Goal: Transaction & Acquisition: Purchase product/service

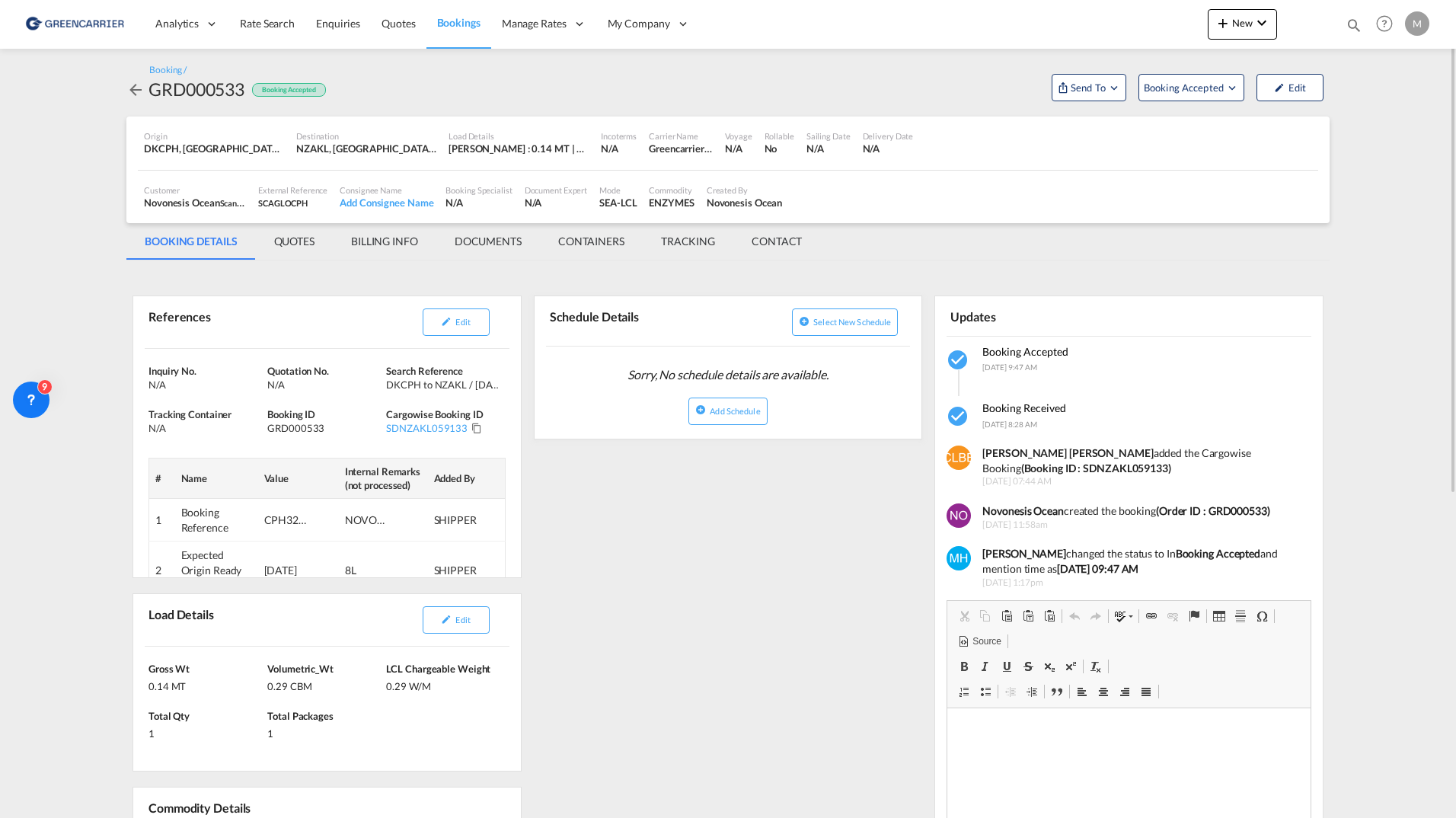
click at [131, 92] on md-icon "icon-arrow-left" at bounding box center [136, 90] width 19 height 19
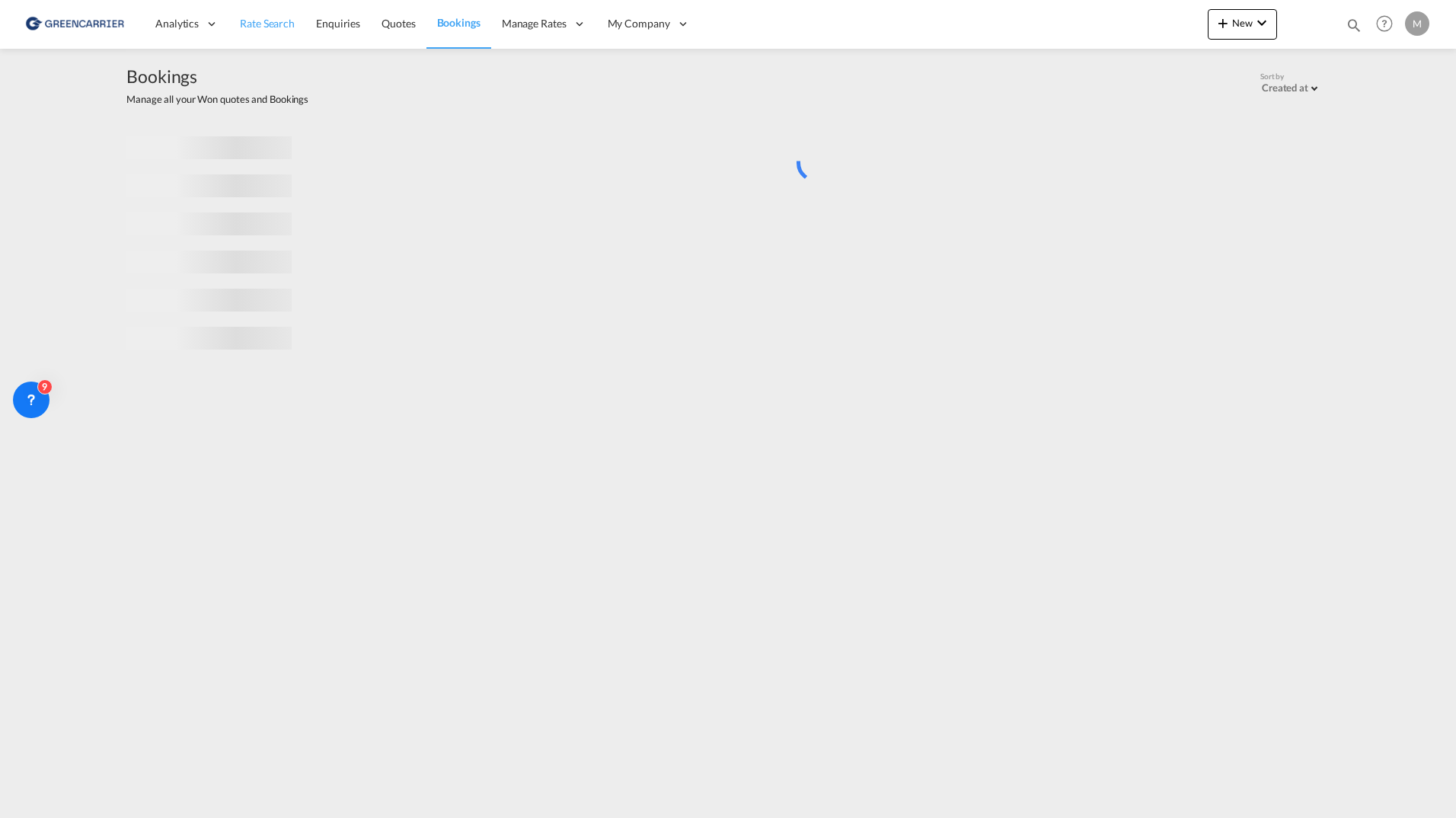
click at [229, 22] on link "Rate Search" at bounding box center [266, 23] width 76 height 50
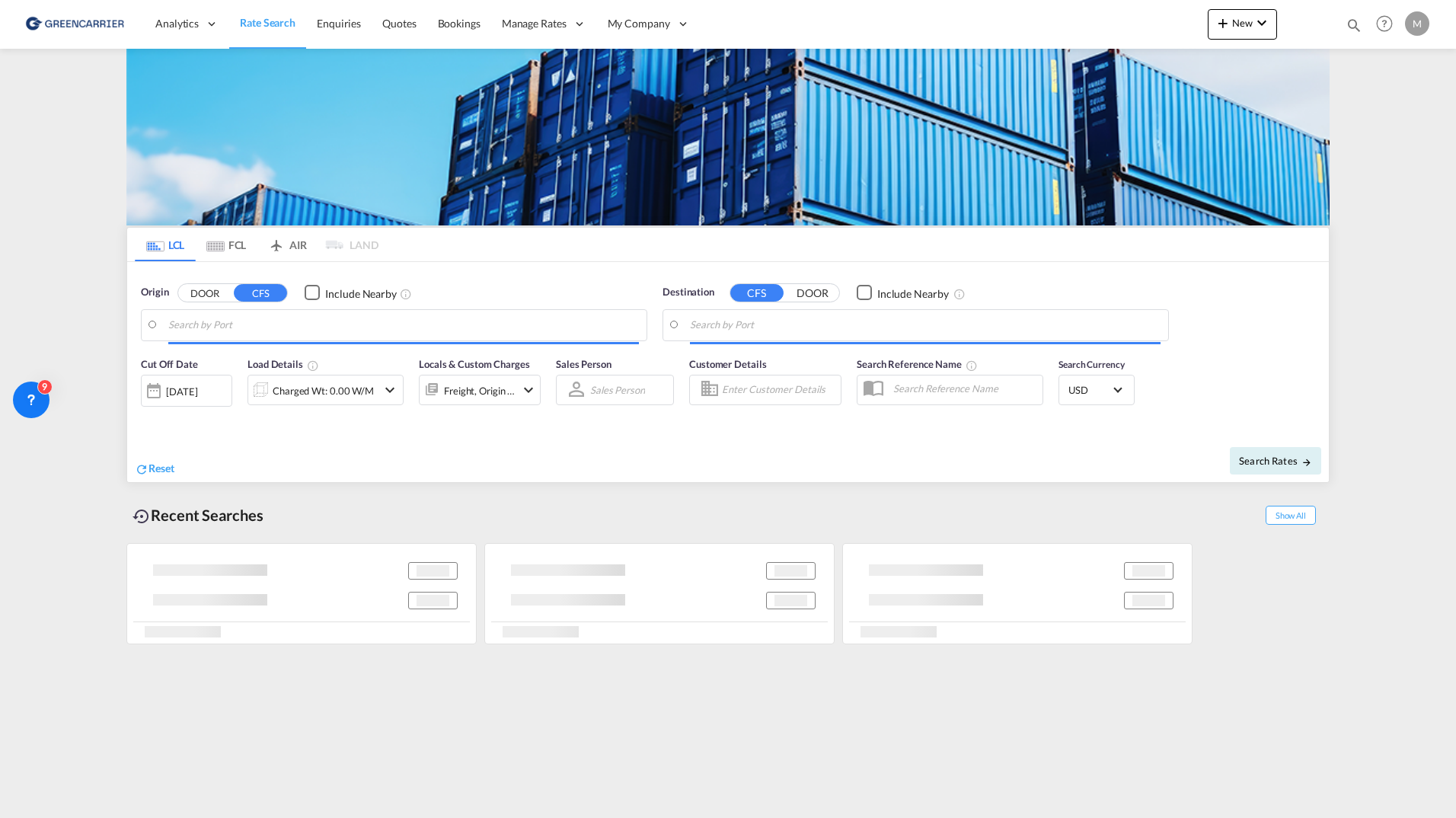
type input "DK-2880, Bagsværd"
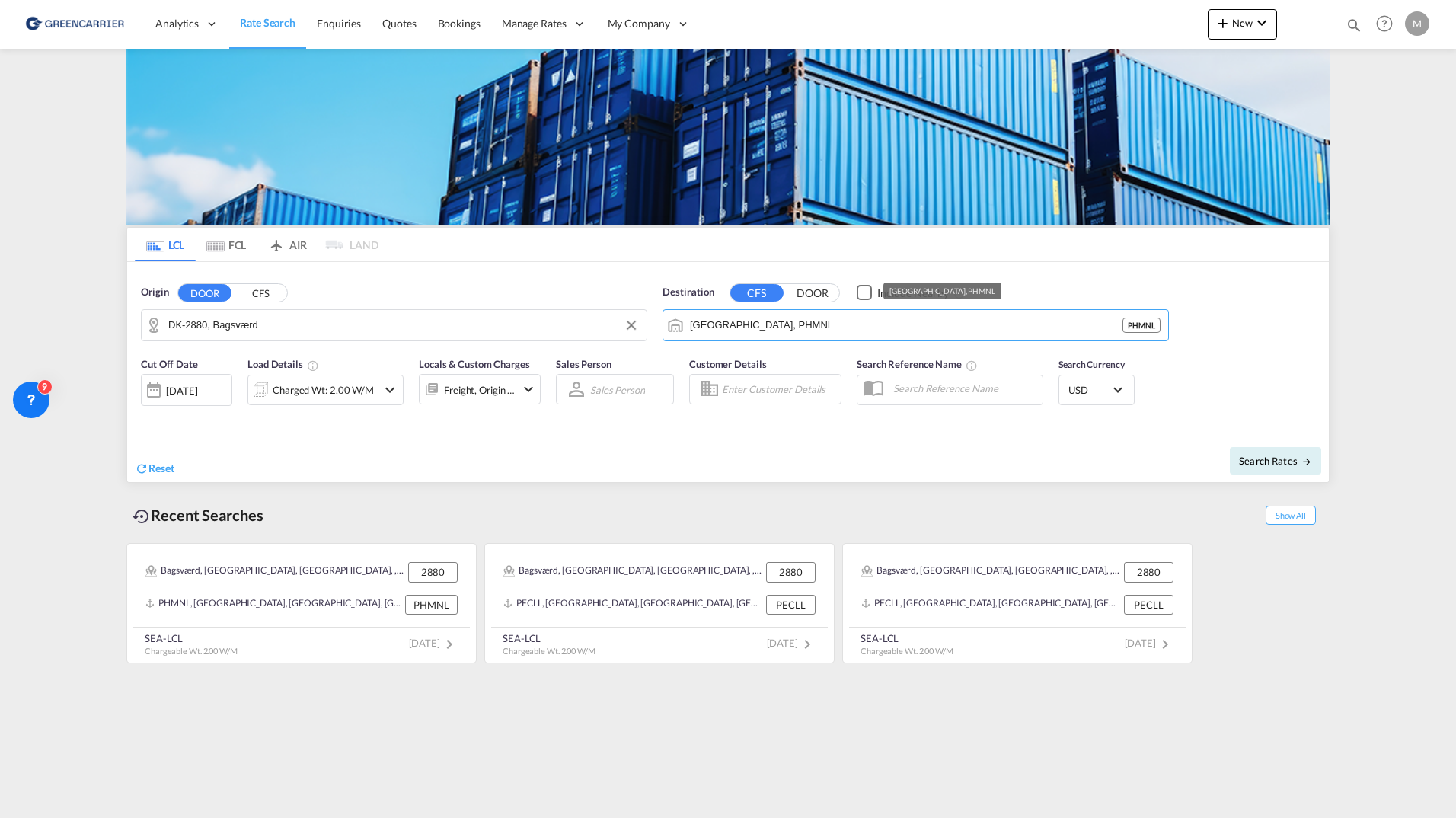
drag, startPoint x: 792, startPoint y: 329, endPoint x: 603, endPoint y: 307, distance: 190.3
click at [620, 315] on div "Origin DOOR CFS DK-2880, Bagsværd Destination CFS DOOR Include Nearby [GEOGRAPH…" at bounding box center [728, 305] width 1202 height 87
drag, startPoint x: 769, startPoint y: 320, endPoint x: 607, endPoint y: 299, distance: 163.4
click at [607, 299] on div "Origin DOOR CFS DK-2880, Bagsværd DK - 2880 Destination CFS DOOR Include Nearby…" at bounding box center [728, 305] width 1202 height 87
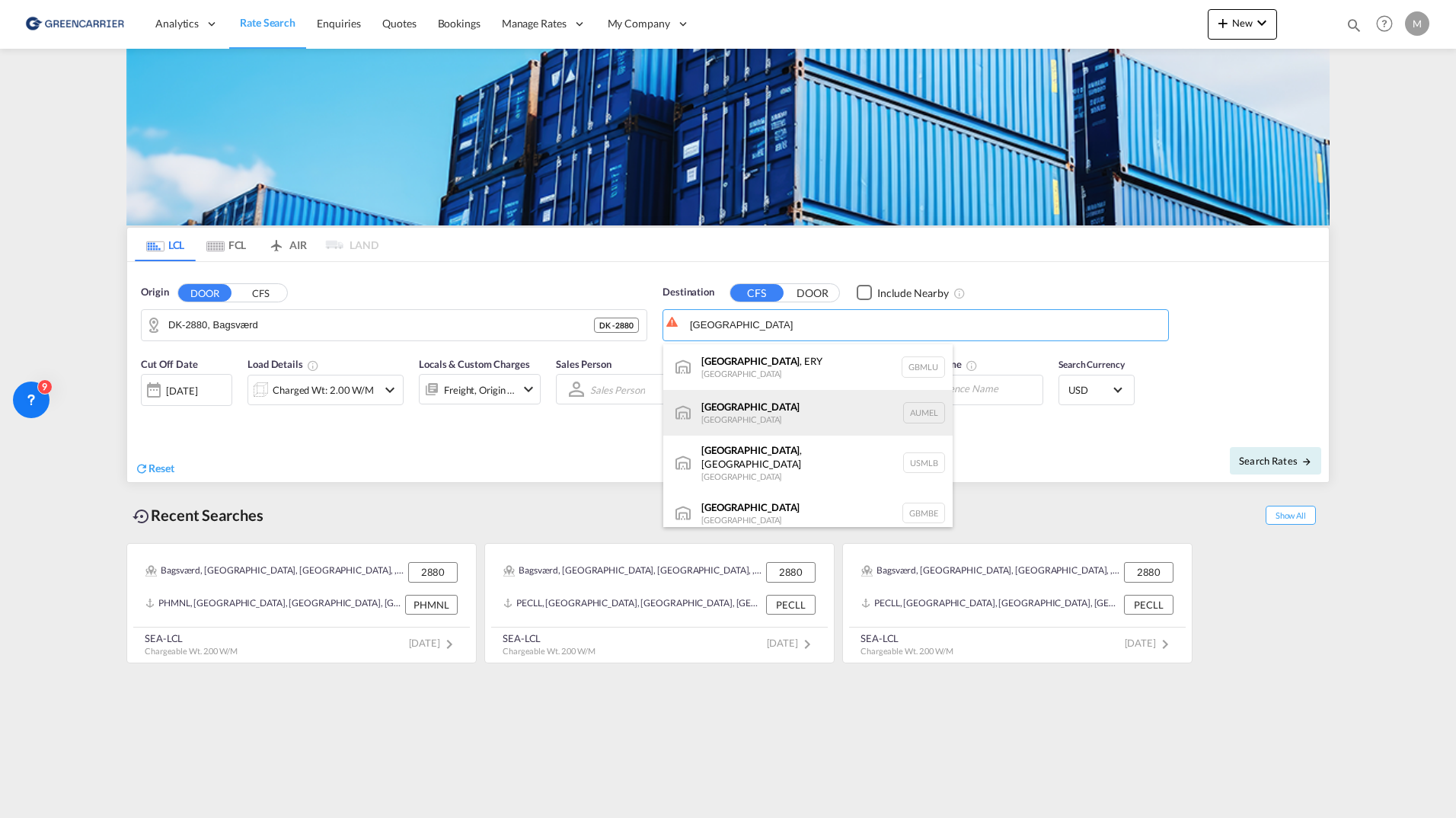
click at [740, 413] on div "[GEOGRAPHIC_DATA] [GEOGRAPHIC_DATA] AUMEL" at bounding box center [808, 412] width 290 height 46
type input "[GEOGRAPHIC_DATA], [GEOGRAPHIC_DATA]"
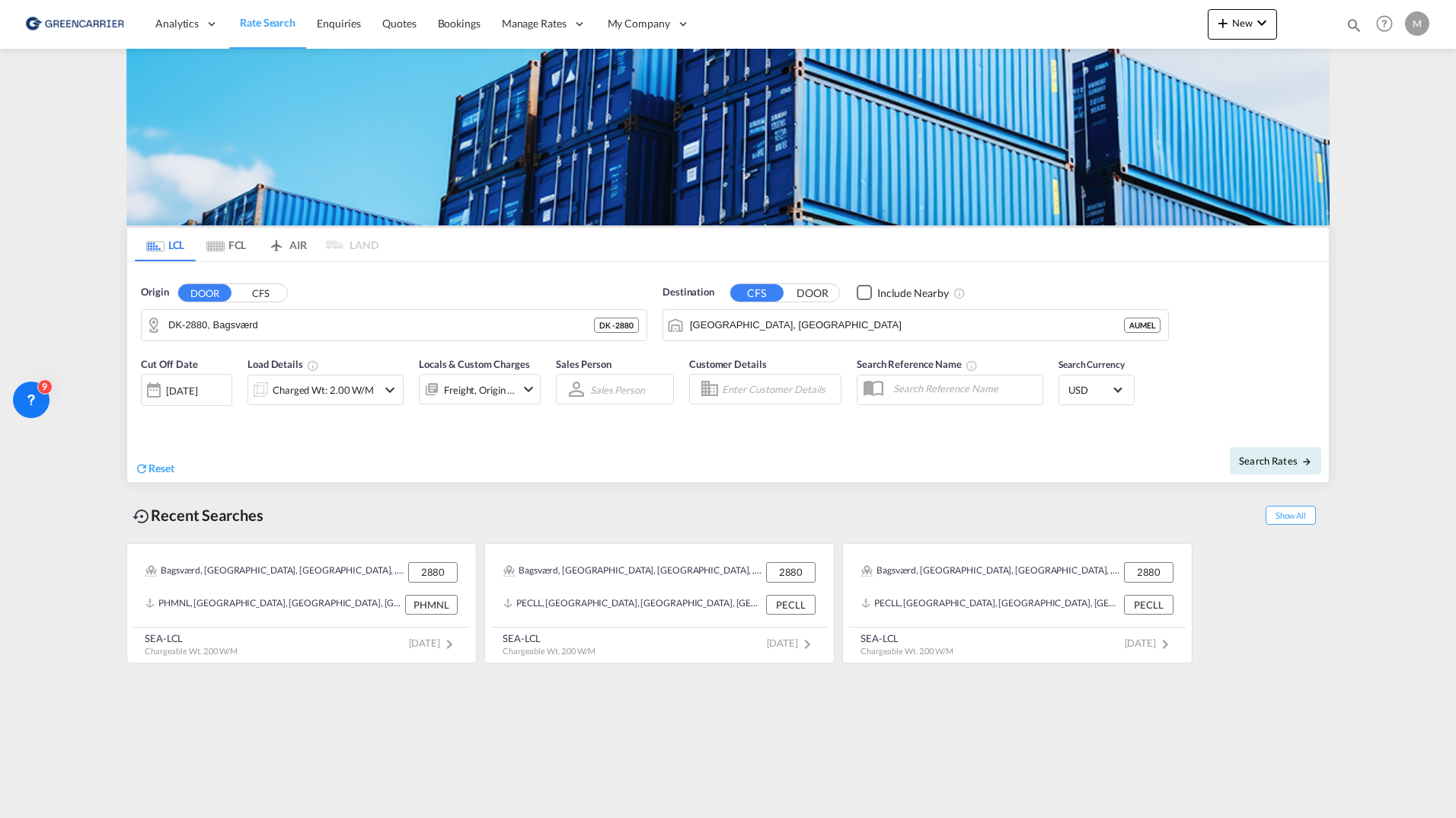
click at [800, 293] on button "DOOR" at bounding box center [812, 293] width 53 height 18
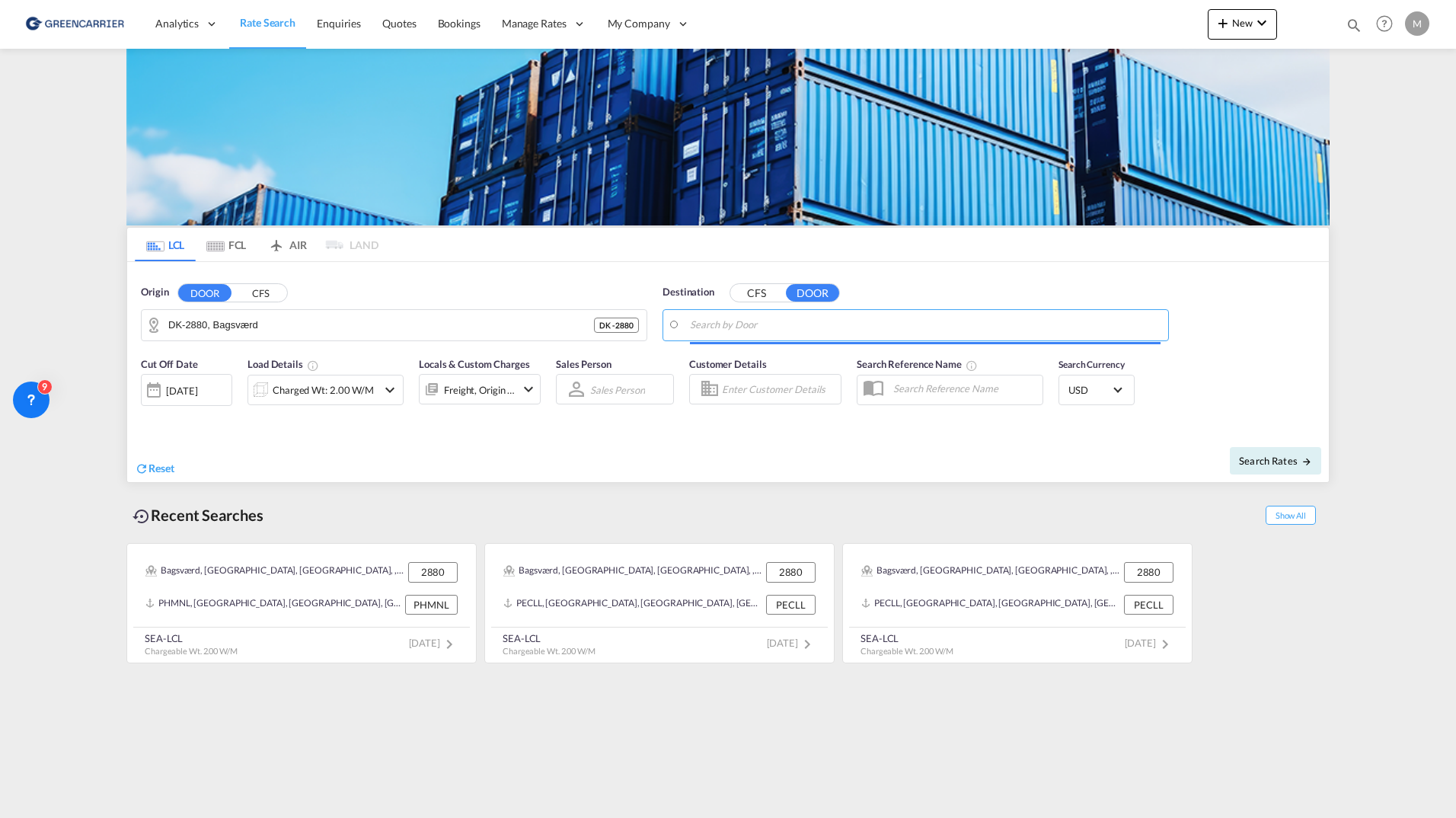
click at [750, 320] on input "Search by Door" at bounding box center [925, 325] width 471 height 22
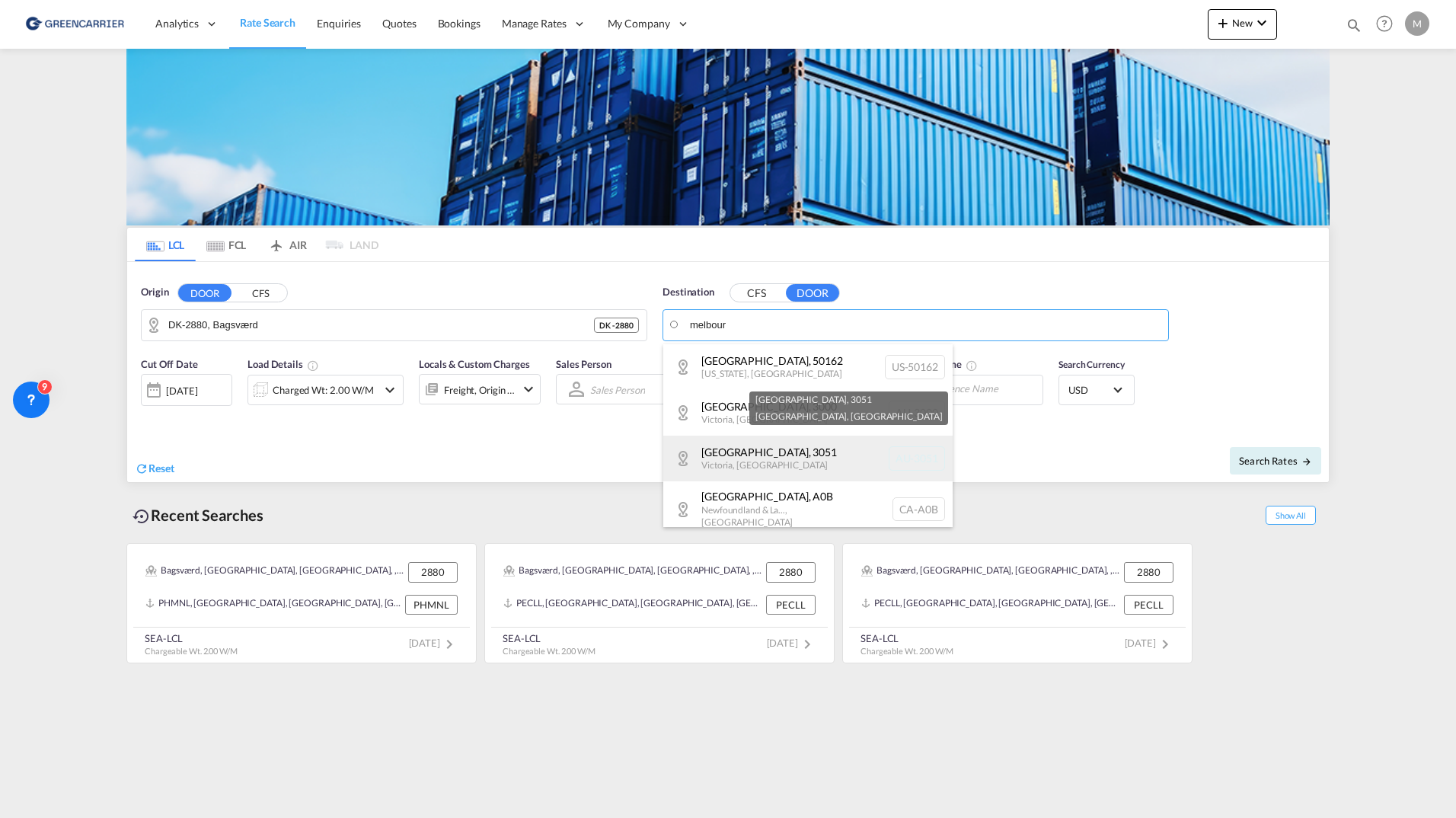
click at [772, 452] on div "[GEOGRAPHIC_DATA] , [GEOGRAPHIC_DATA] AU-3051" at bounding box center [808, 458] width 290 height 46
type input "AU-[STREET_ADDRESS]"
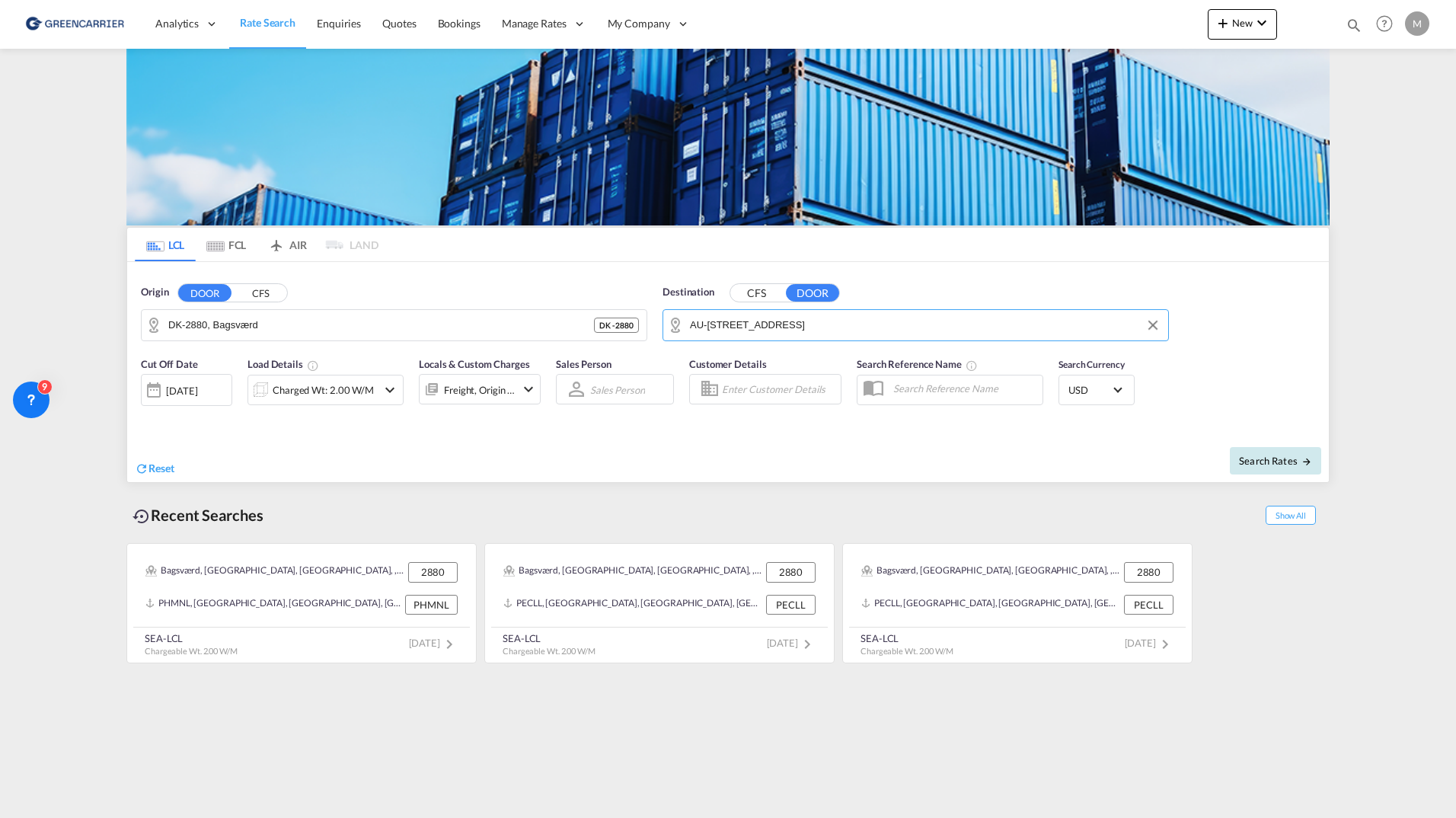
click at [1278, 468] on button "Search Rates" at bounding box center [1276, 460] width 92 height 27
type input "2880 to 3051 / [DATE]"
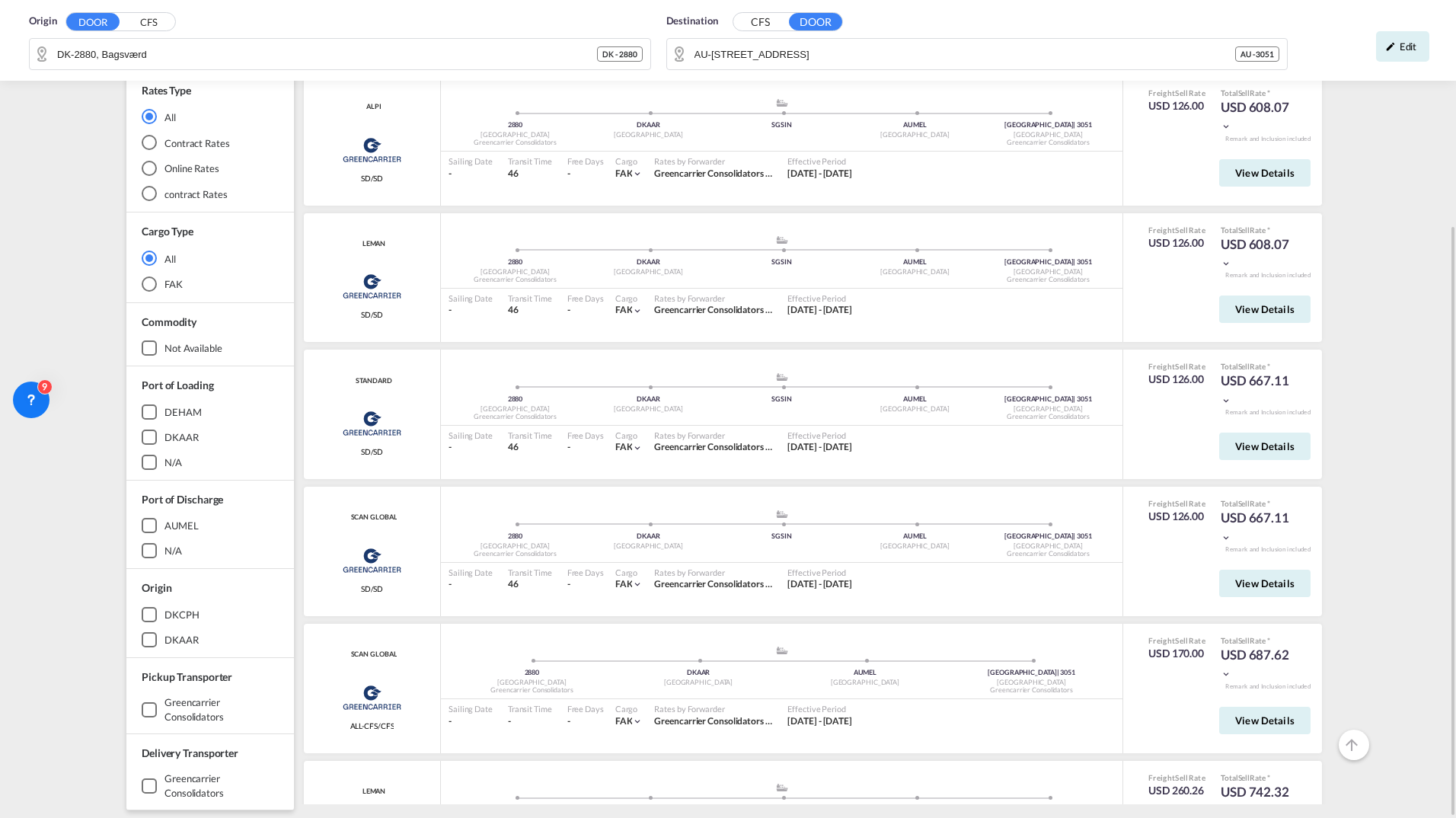
scroll to position [228, 0]
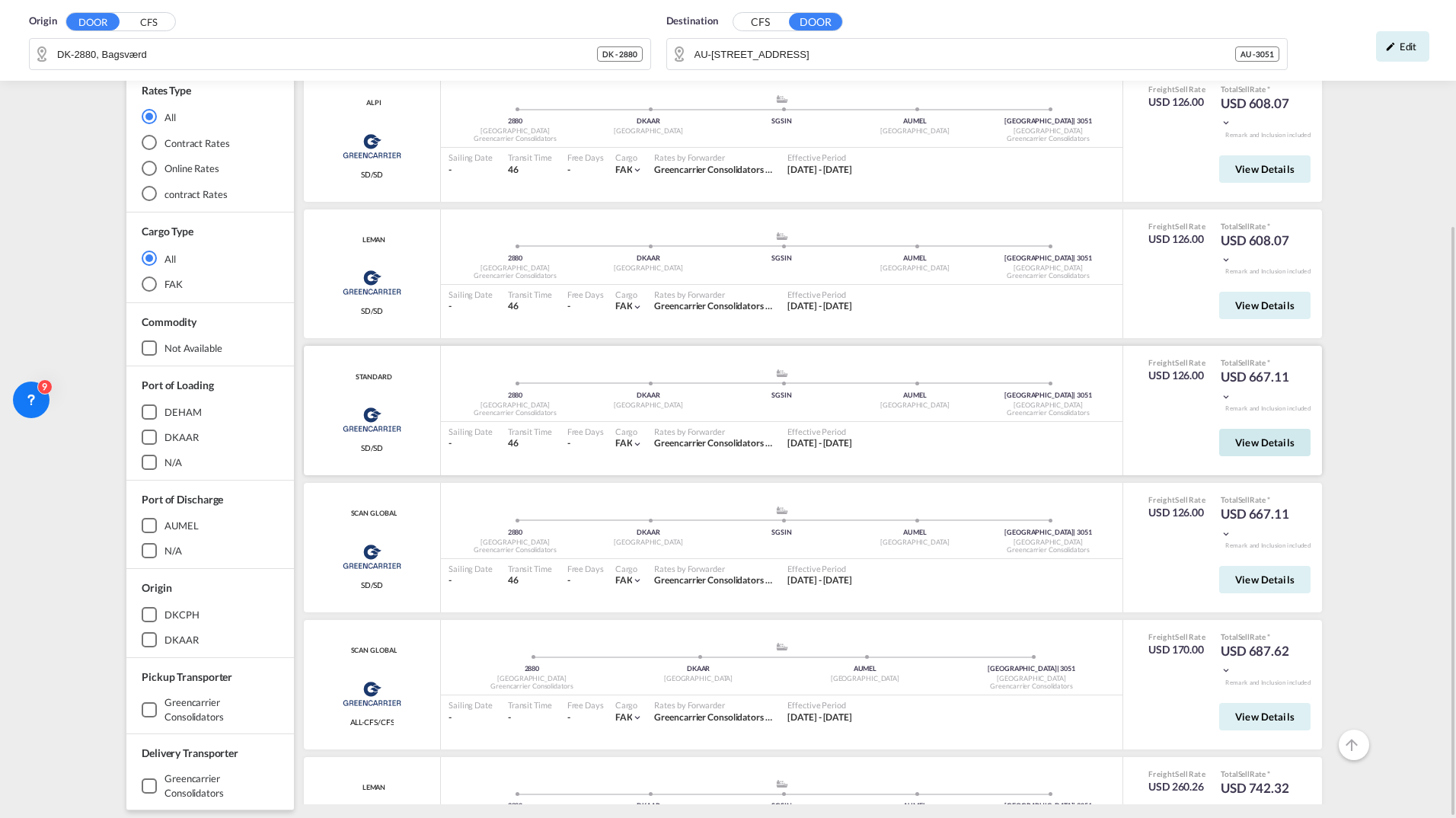
click at [1254, 438] on span "View Details" at bounding box center [1265, 442] width 60 height 12
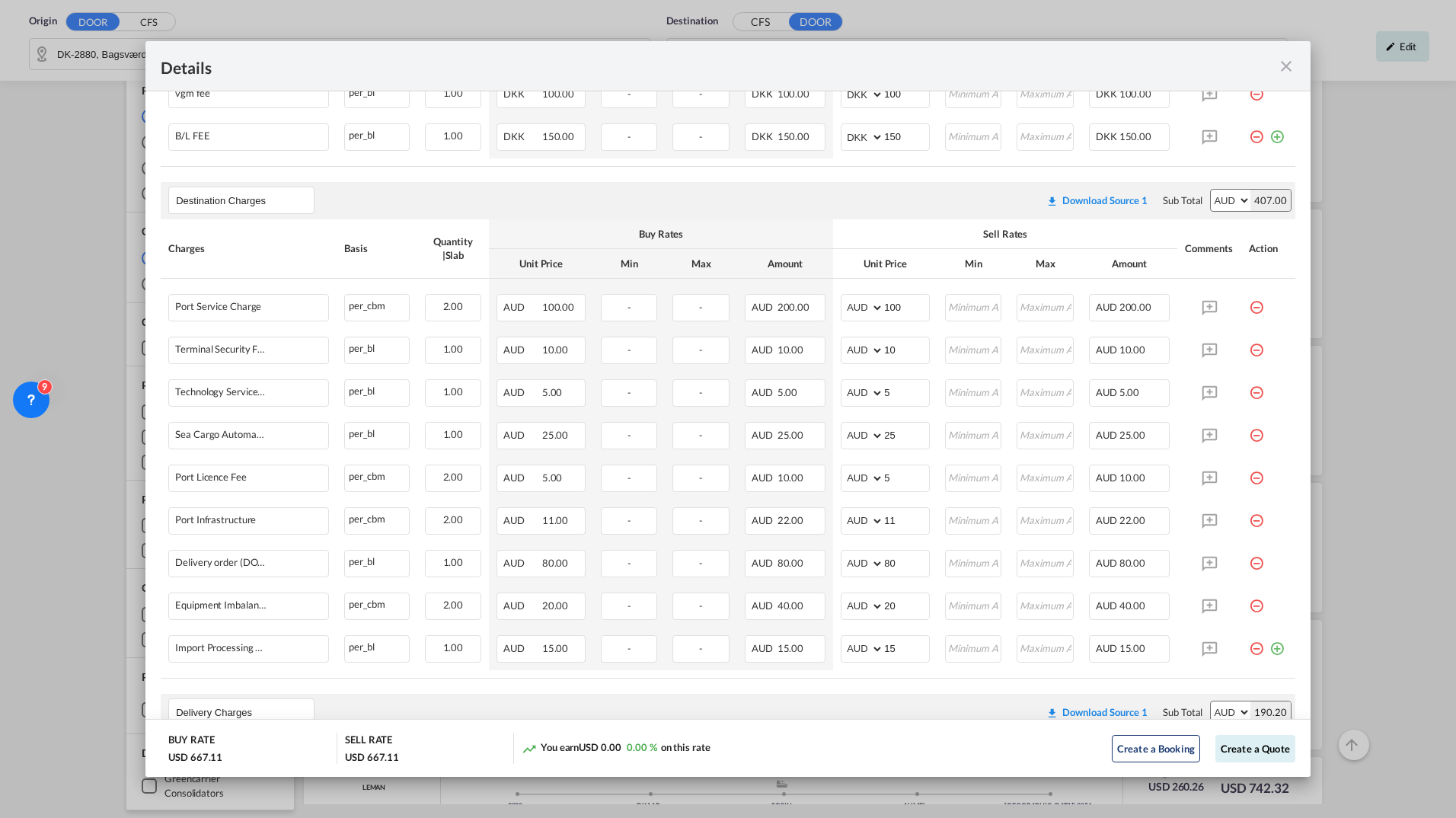
scroll to position [990, 0]
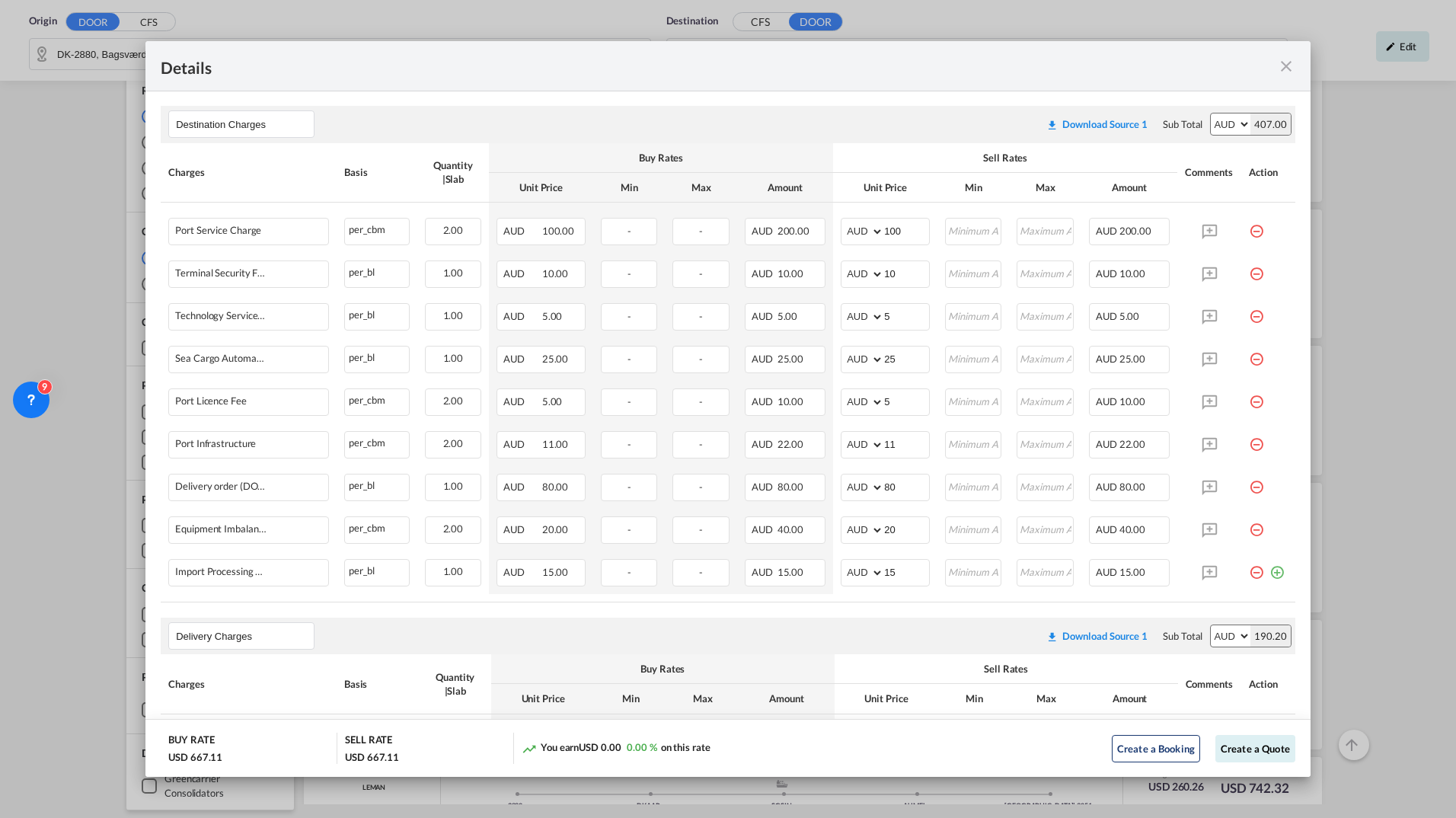
click at [1278, 76] on div "Details" at bounding box center [728, 66] width 1165 height 50
click at [1284, 72] on md-icon "icon-close fg-AAA8AD m-0 cursor" at bounding box center [1287, 66] width 19 height 19
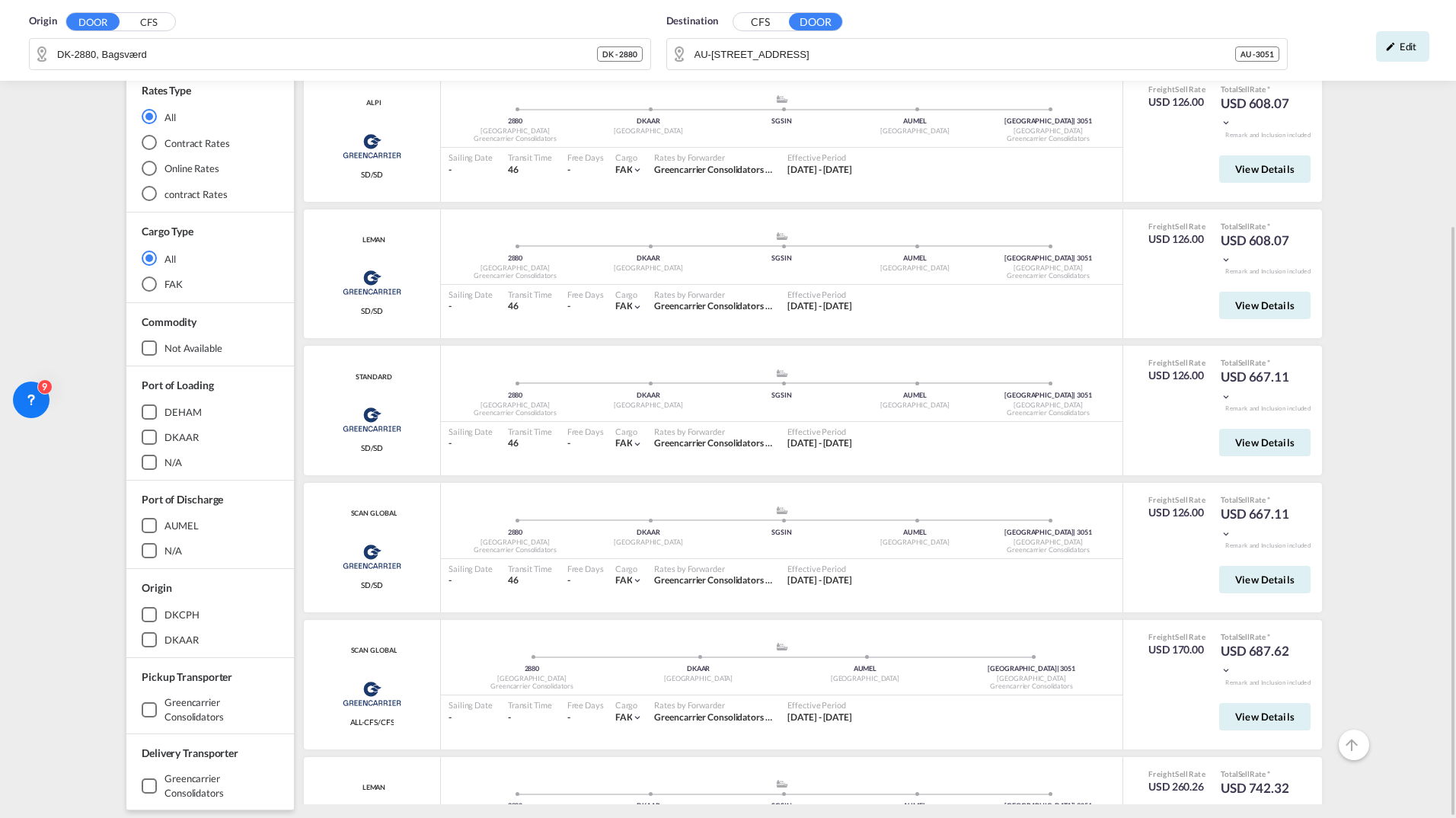
click at [1372, 261] on div "Origin DOOR CFS DK-2880, Bagsværd DK - 2880 Destination CFS DOOR AU-[STREET_ADD…" at bounding box center [728, 278] width 1456 height 1080
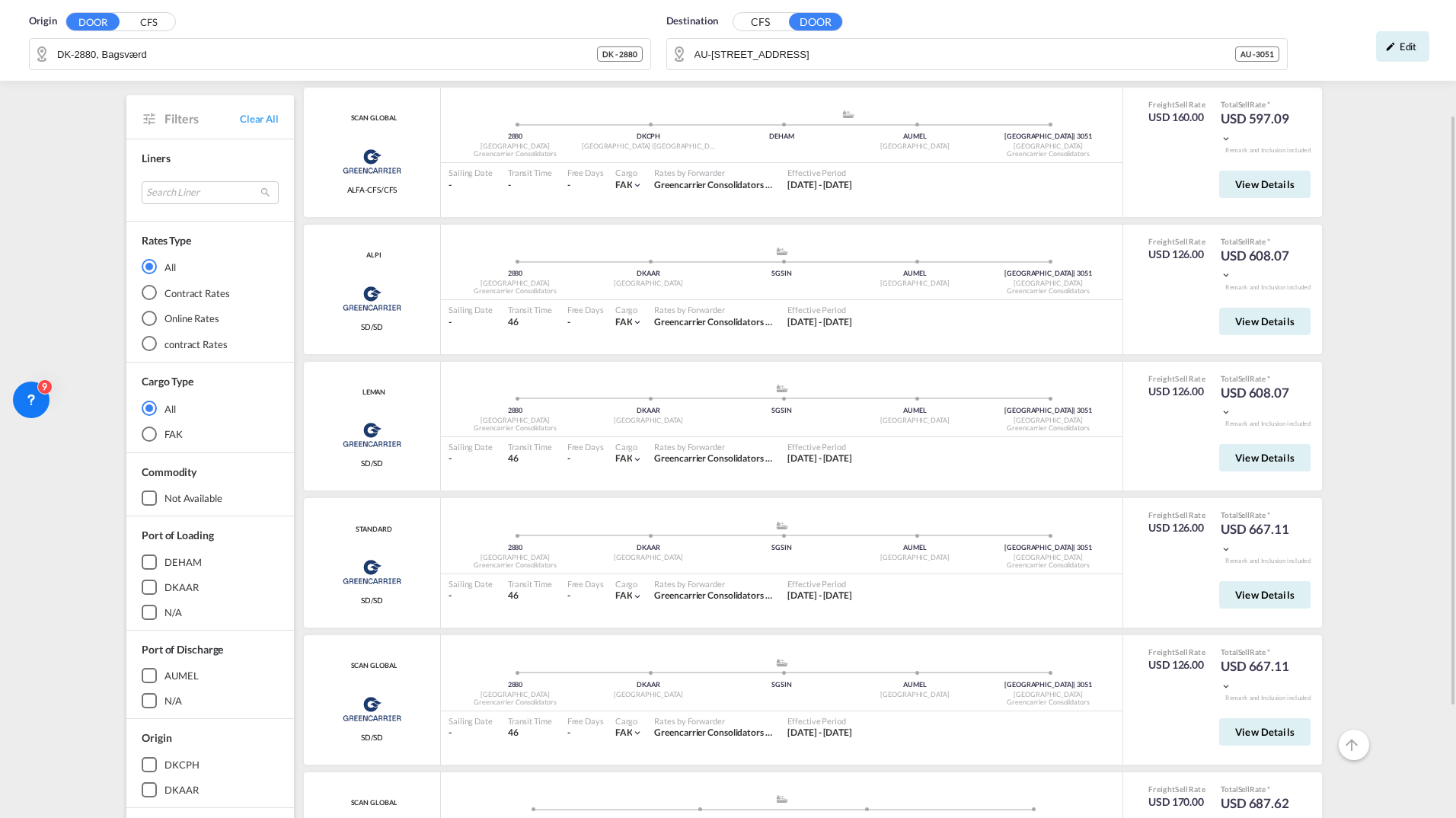
scroll to position [228, 0]
